Goal: Transaction & Acquisition: Purchase product/service

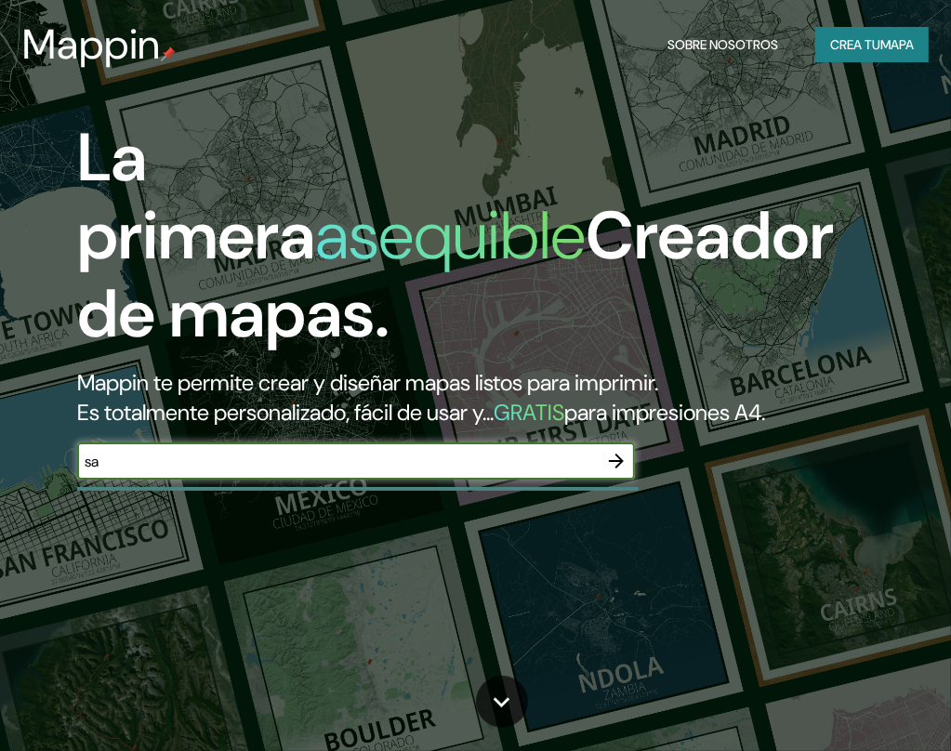
type input "santiago"
click at [617, 466] on icon "button" at bounding box center [616, 460] width 15 height 15
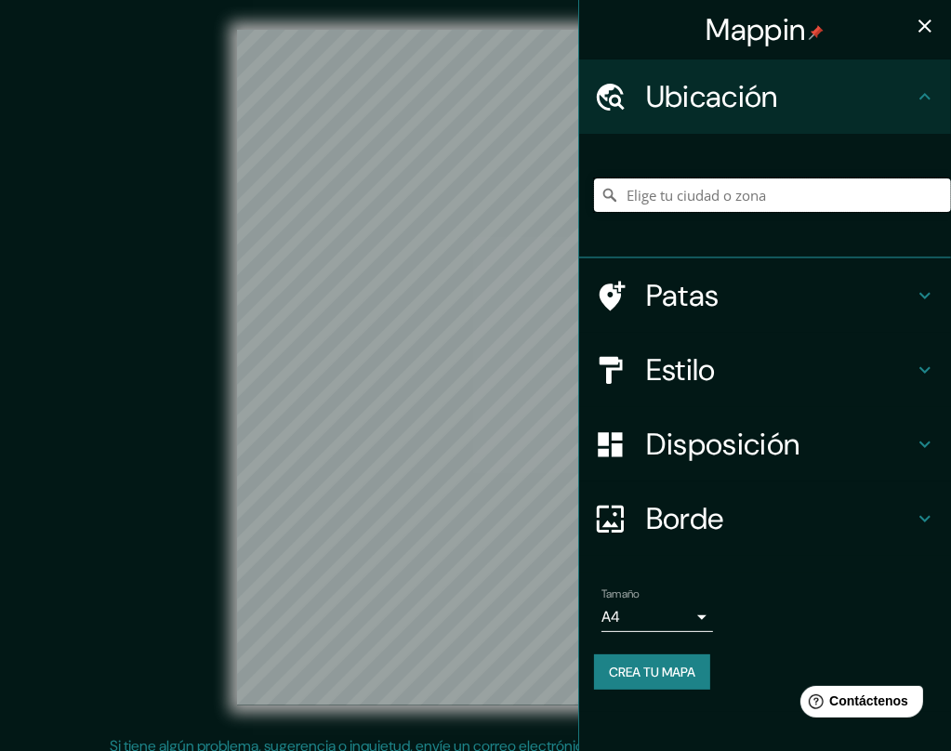
click at [732, 201] on input "Elige tu ciudad o zona" at bounding box center [772, 194] width 357 height 33
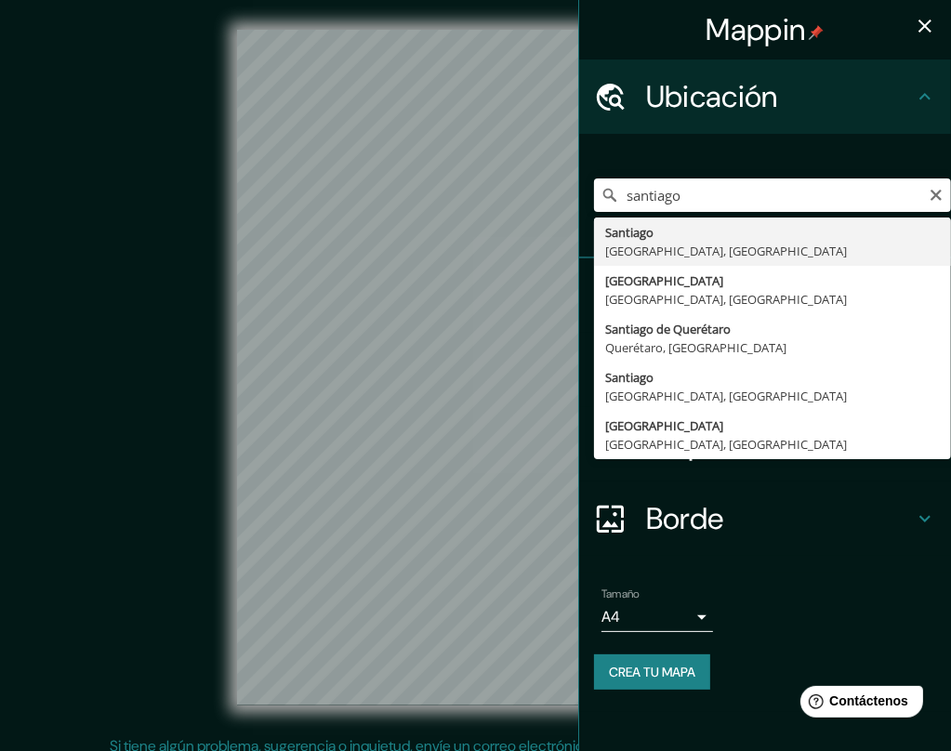
type input "[GEOGRAPHIC_DATA], [GEOGRAPHIC_DATA], [GEOGRAPHIC_DATA]"
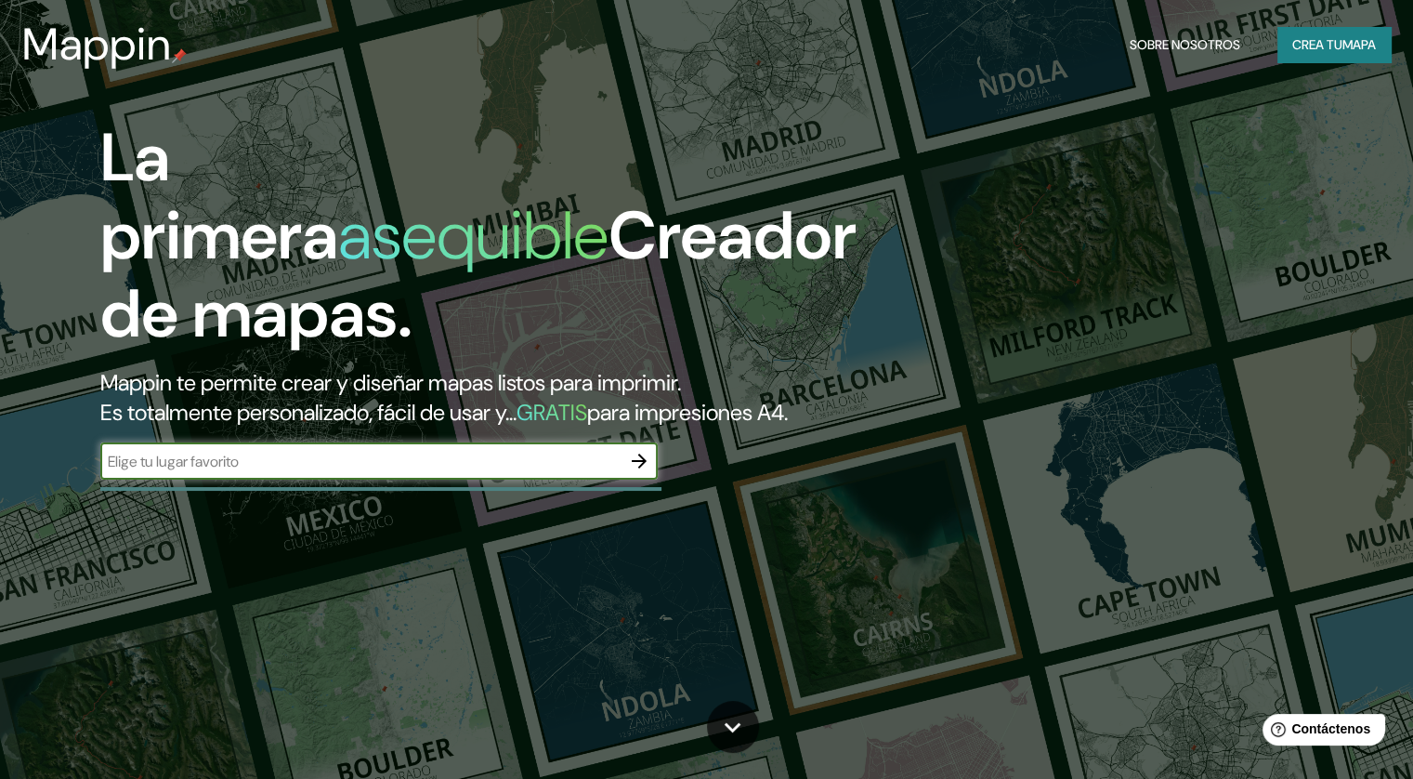
click at [1349, 31] on button "Crea tu mapa" at bounding box center [1334, 44] width 113 height 35
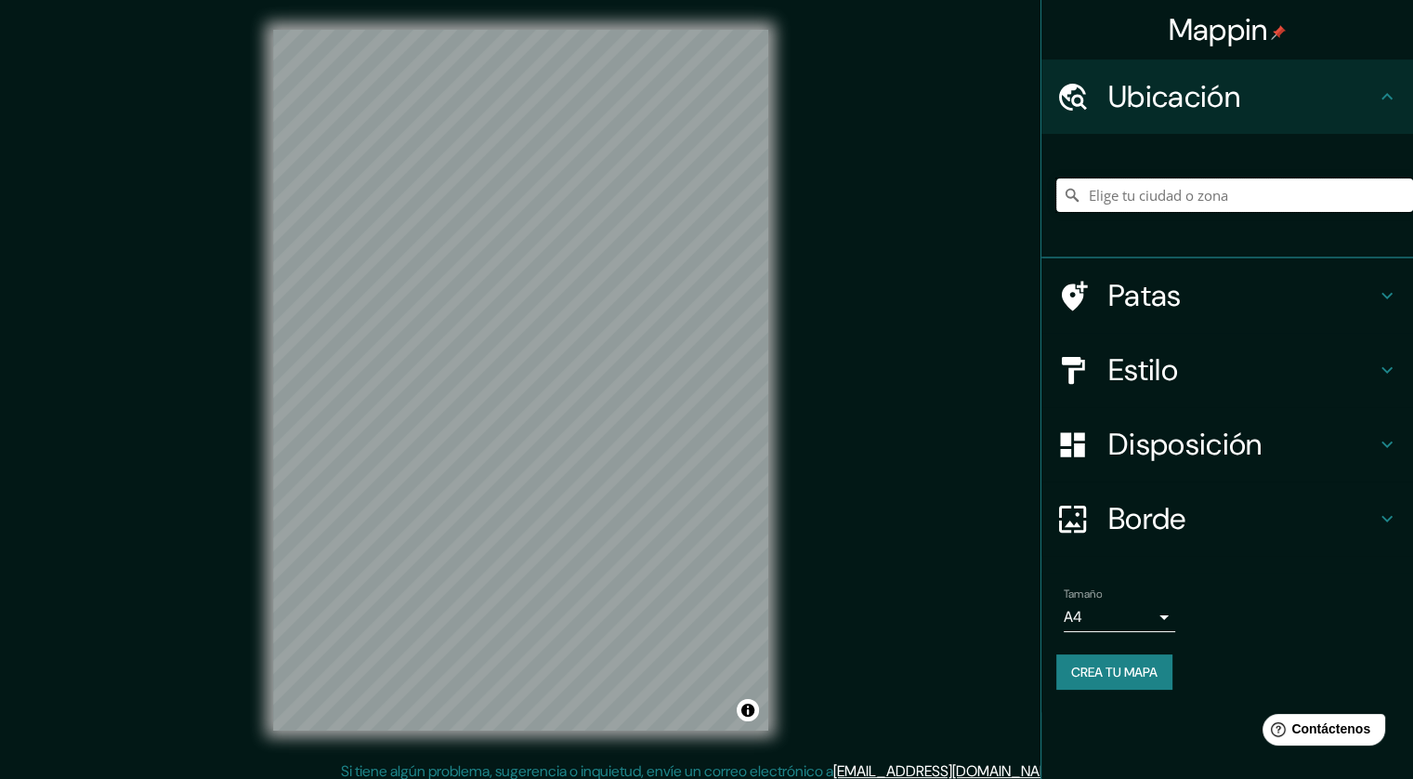
click at [1150, 204] on input "Elige tu ciudad o zona" at bounding box center [1235, 194] width 357 height 33
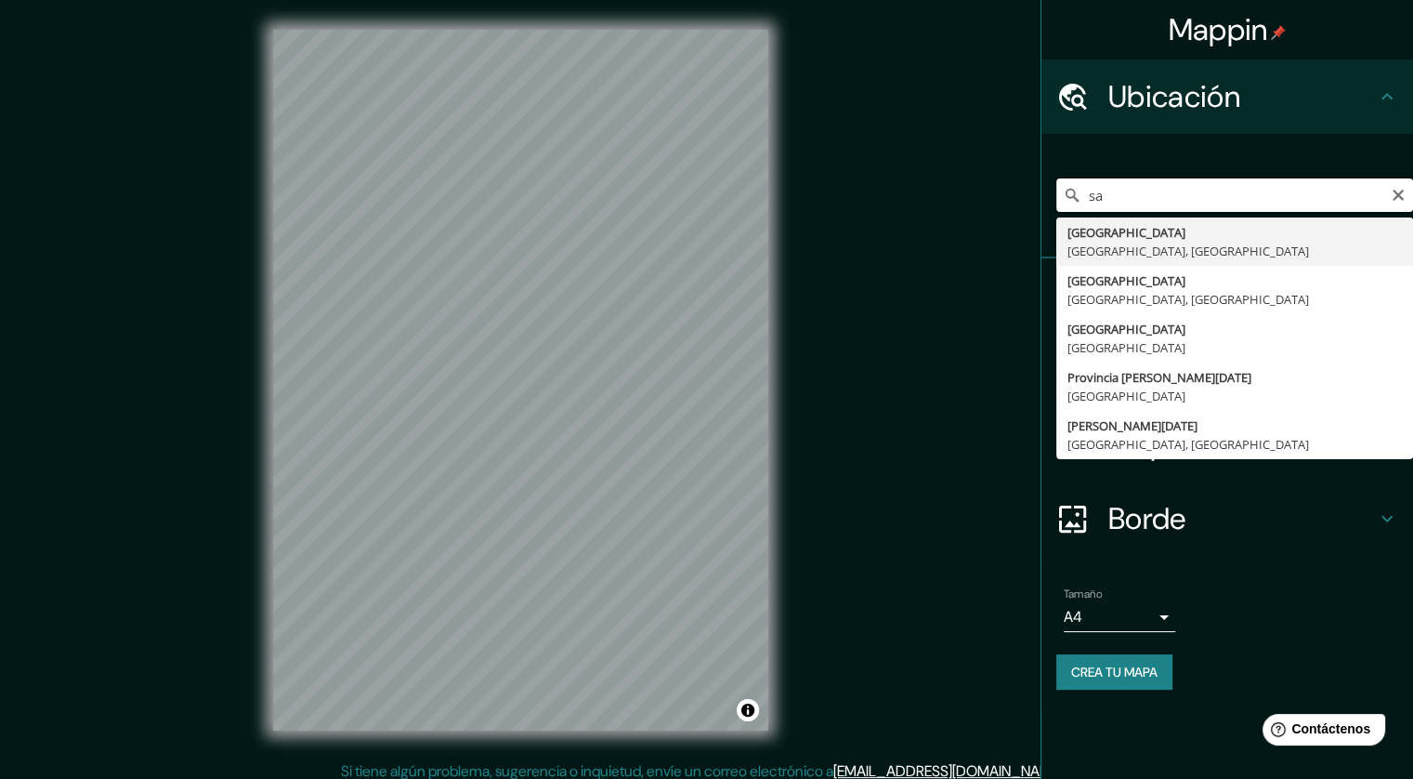
type input "s"
type input "[GEOGRAPHIC_DATA], [GEOGRAPHIC_DATA], [GEOGRAPHIC_DATA]"
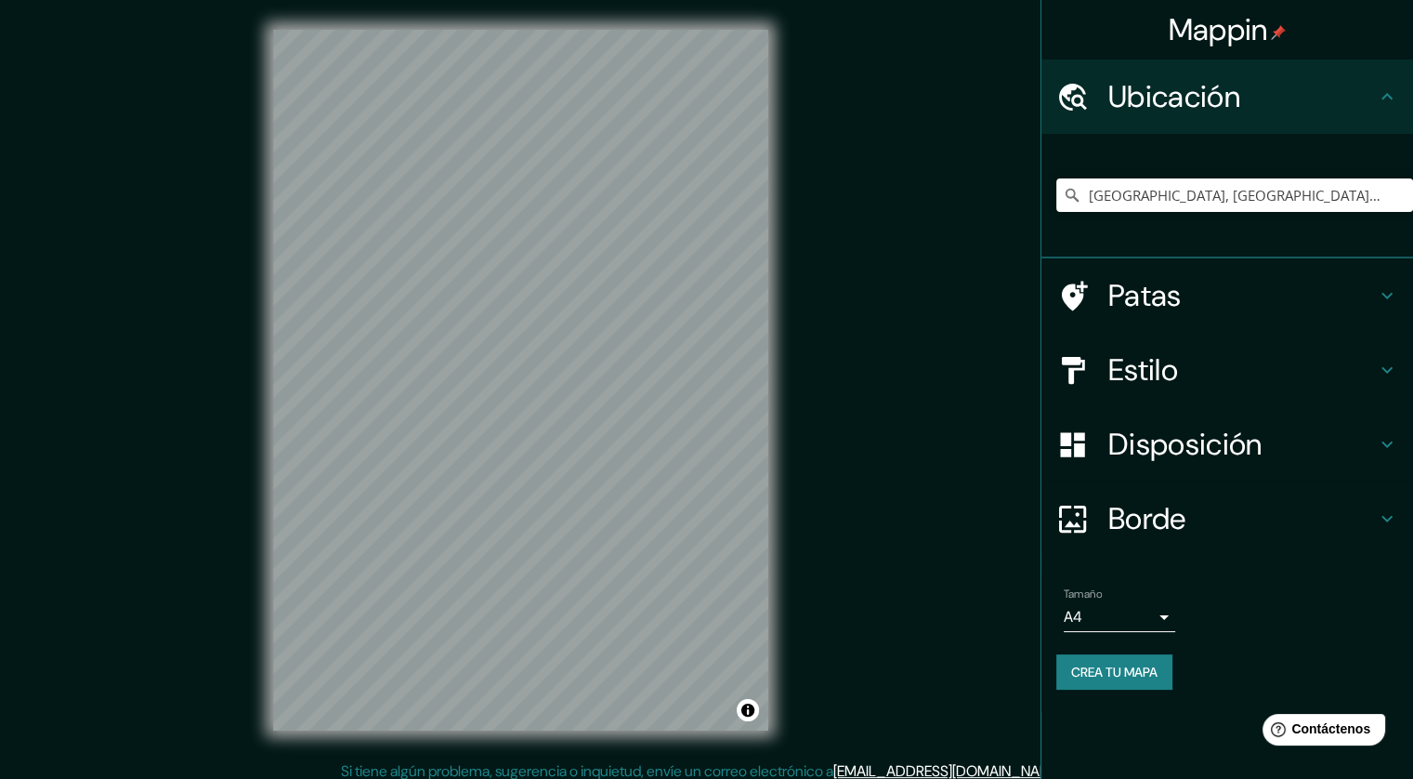
click at [1155, 624] on body "Mappin Ubicación [GEOGRAPHIC_DATA], [GEOGRAPHIC_DATA], [GEOGRAPHIC_DATA] Patas …" at bounding box center [706, 389] width 1413 height 779
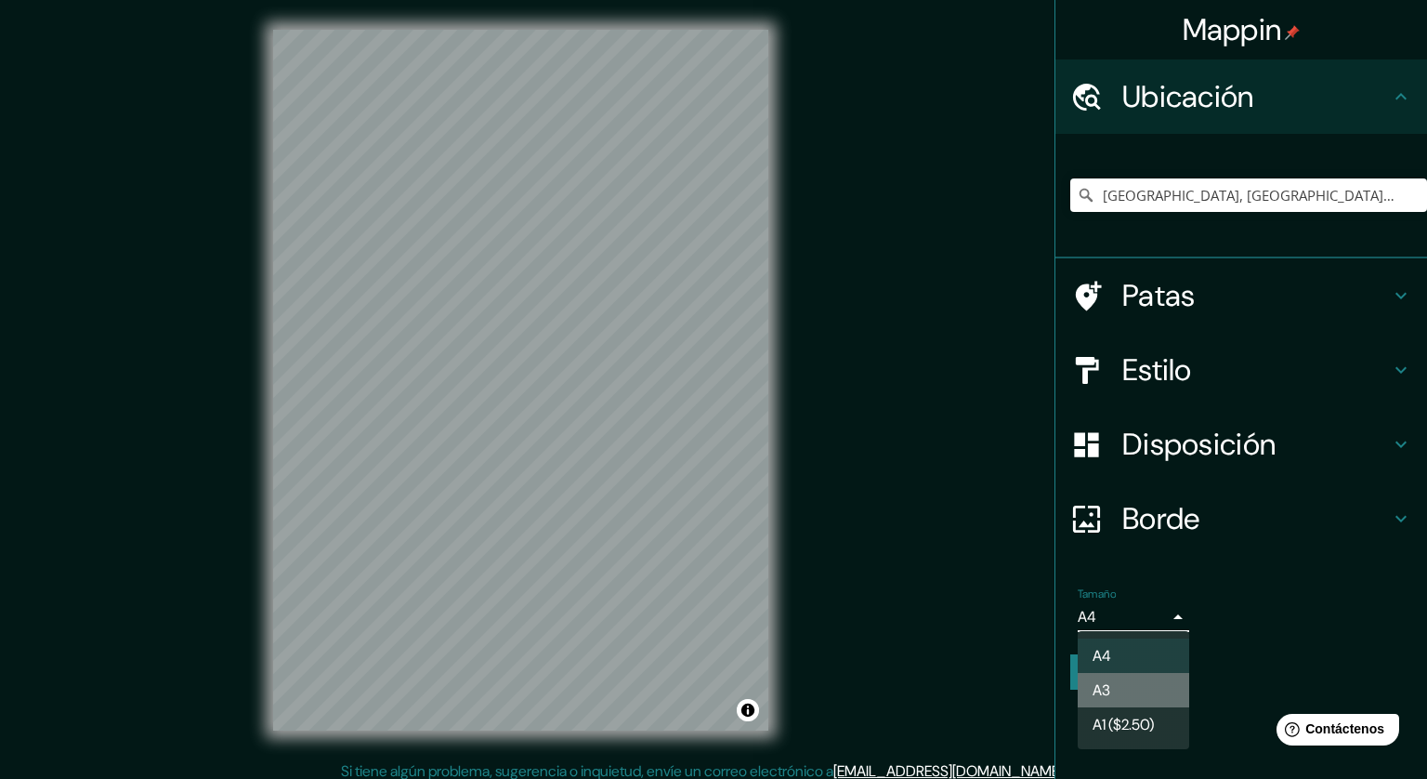
click at [1173, 691] on li "A3" at bounding box center [1134, 690] width 112 height 34
type input "a4"
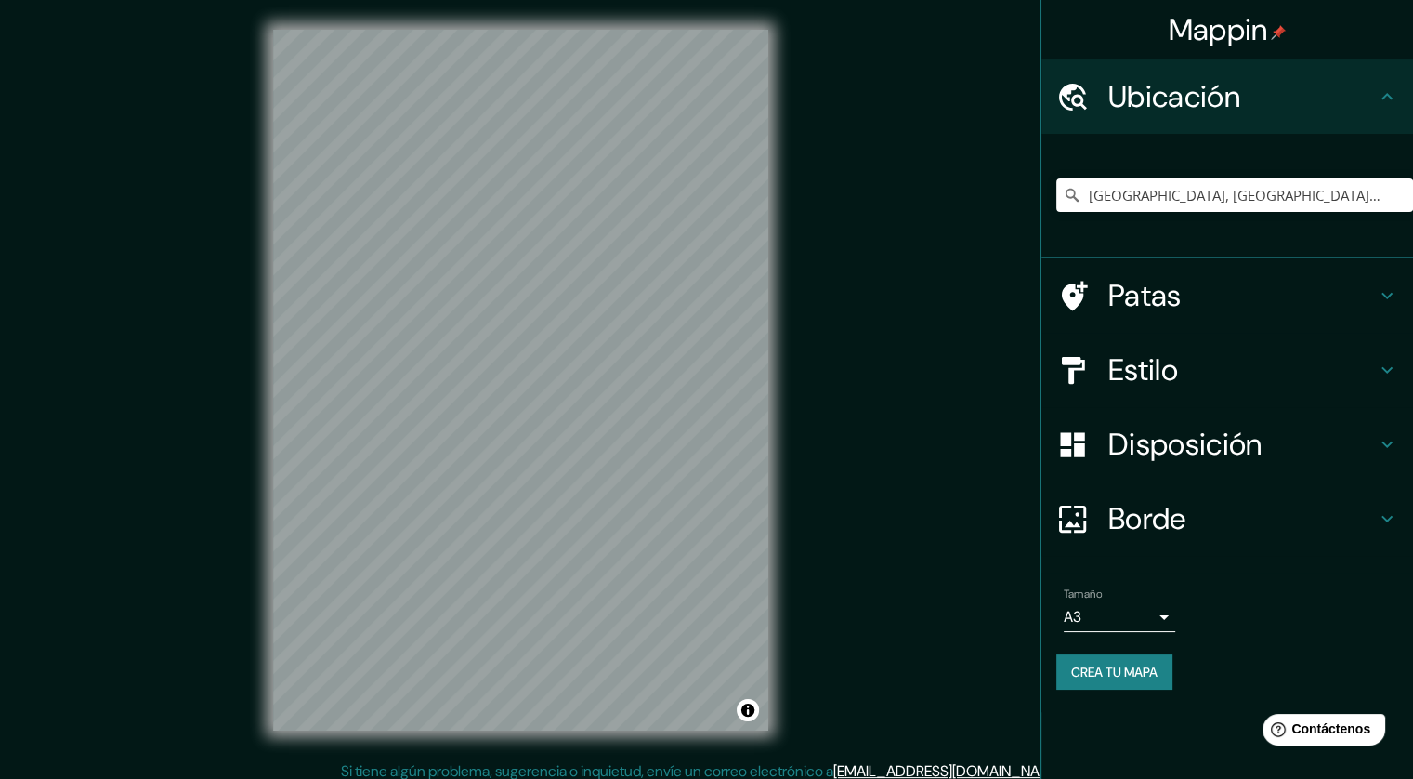
click at [1255, 364] on h4 "Estilo" at bounding box center [1243, 369] width 268 height 37
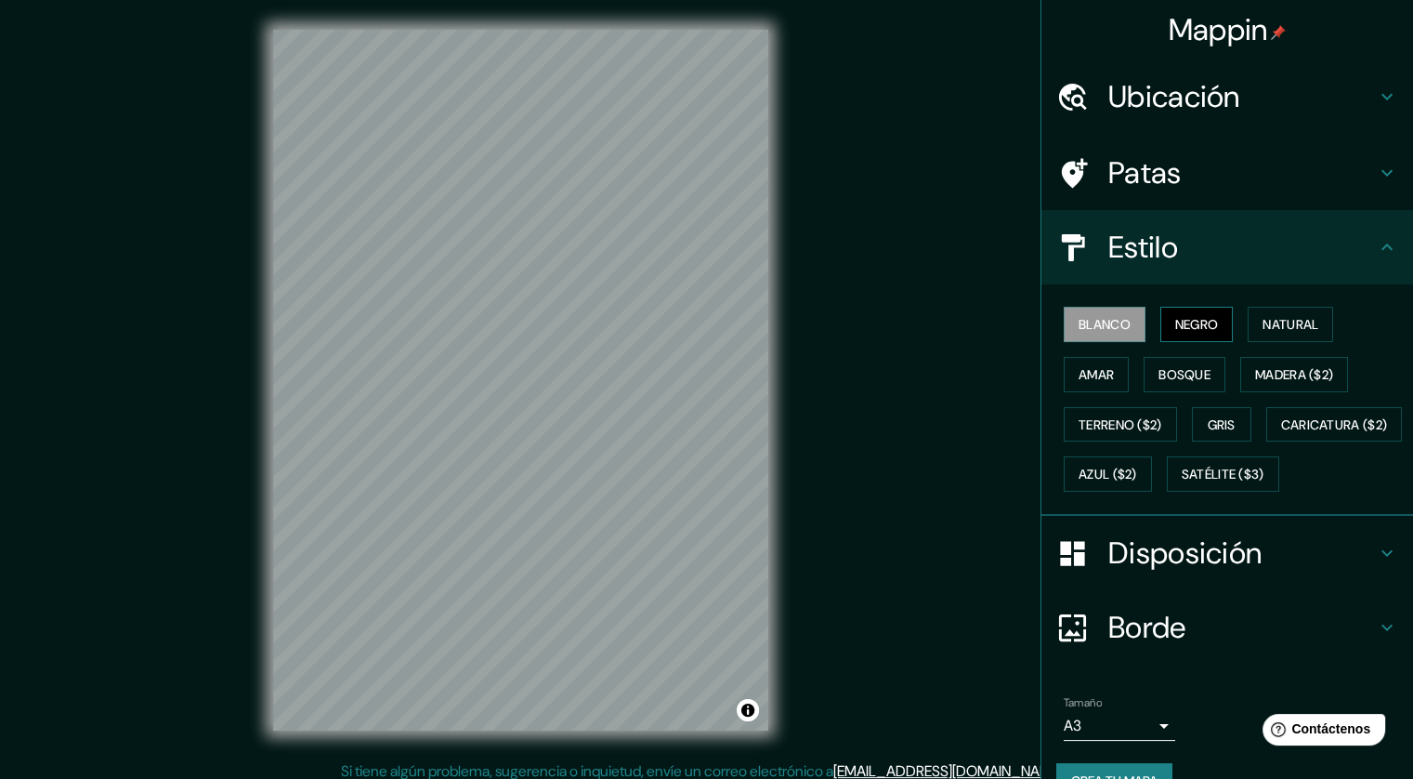
click at [1185, 333] on font "Negro" at bounding box center [1197, 324] width 44 height 24
click at [1263, 316] on font "Natural" at bounding box center [1291, 324] width 56 height 17
click at [1094, 385] on button "Amar" at bounding box center [1096, 374] width 65 height 35
click at [1166, 374] on font "Bosque" at bounding box center [1185, 374] width 52 height 17
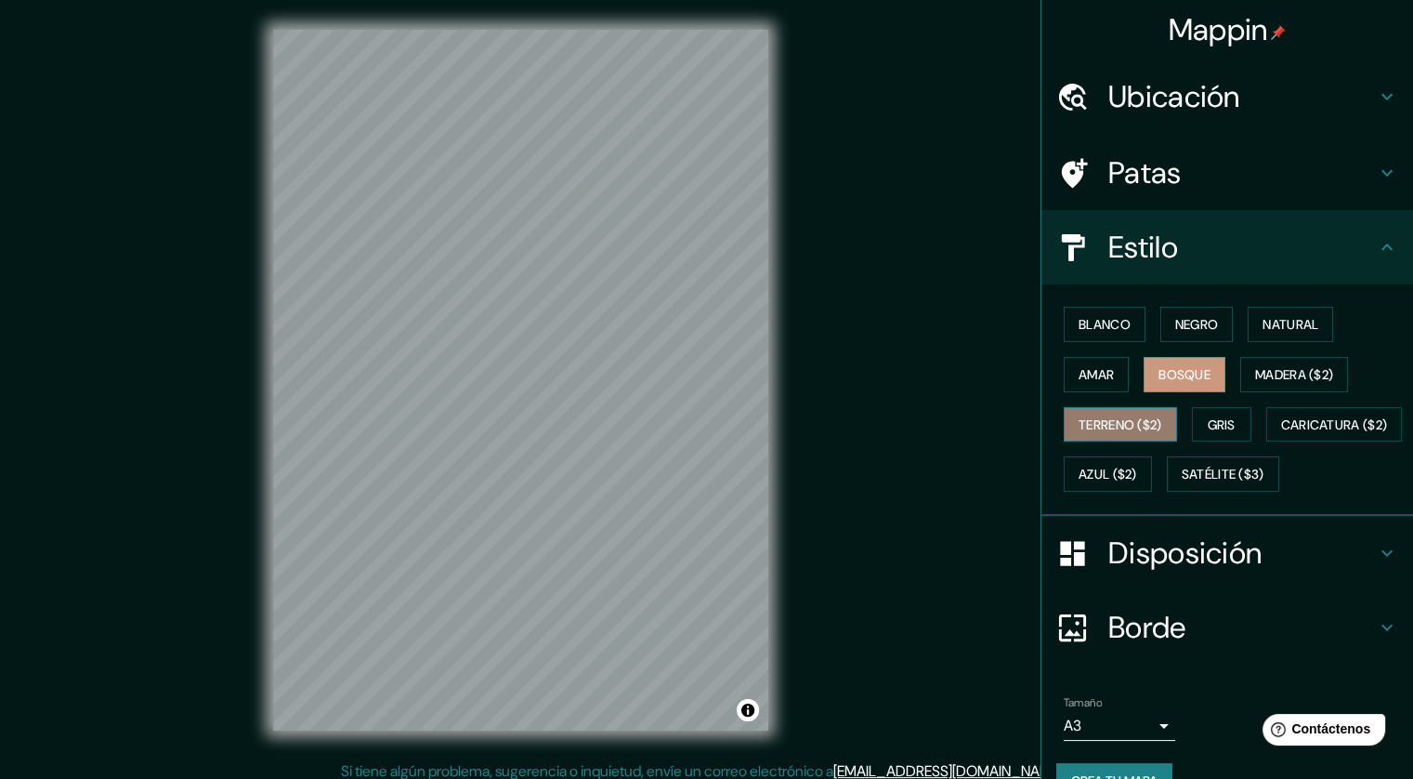
click at [1100, 425] on font "Terreno ($2)" at bounding box center [1121, 424] width 84 height 17
click at [1208, 413] on font "Gris" at bounding box center [1222, 425] width 28 height 24
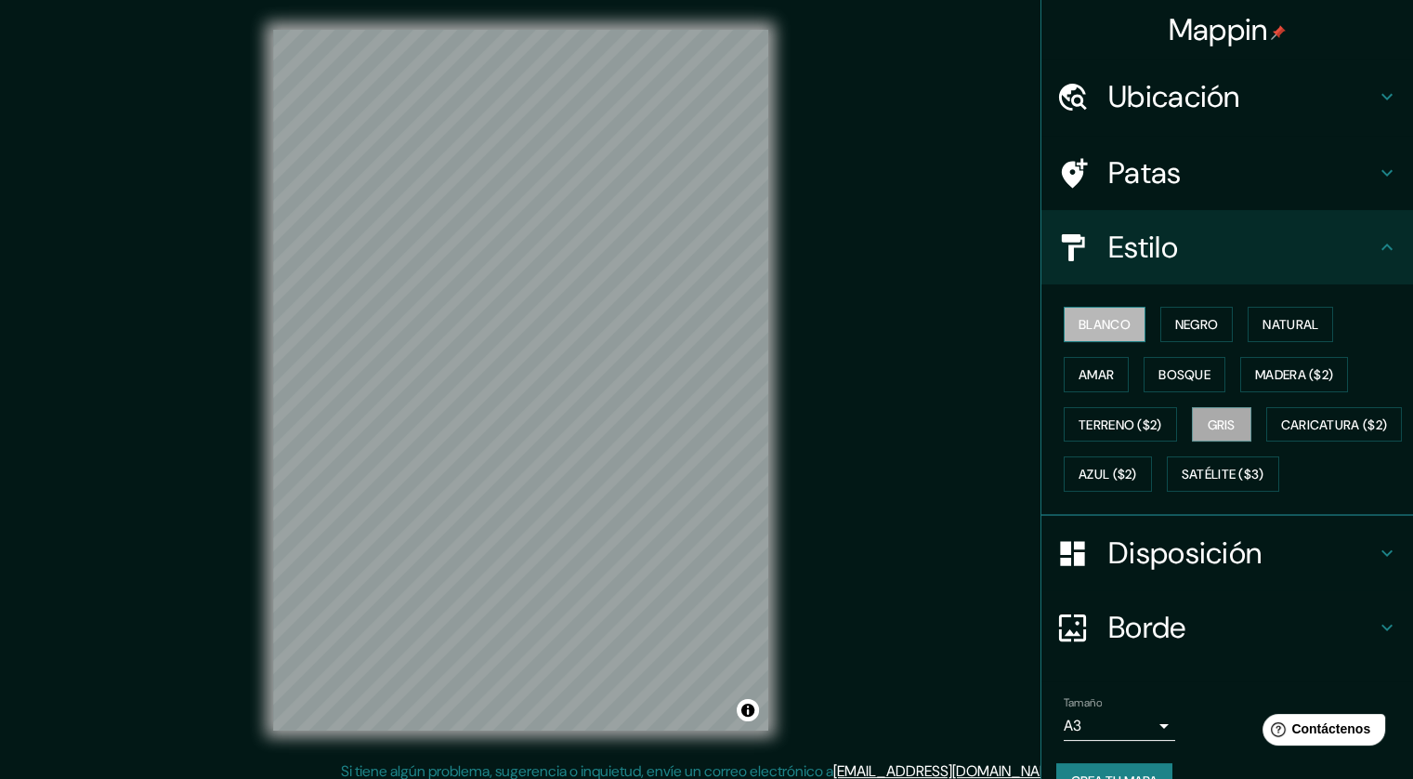
click at [1111, 326] on font "Blanco" at bounding box center [1105, 324] width 52 height 17
click at [1167, 492] on button "Satélite ($3)" at bounding box center [1223, 473] width 112 height 35
